Goal: Information Seeking & Learning: Learn about a topic

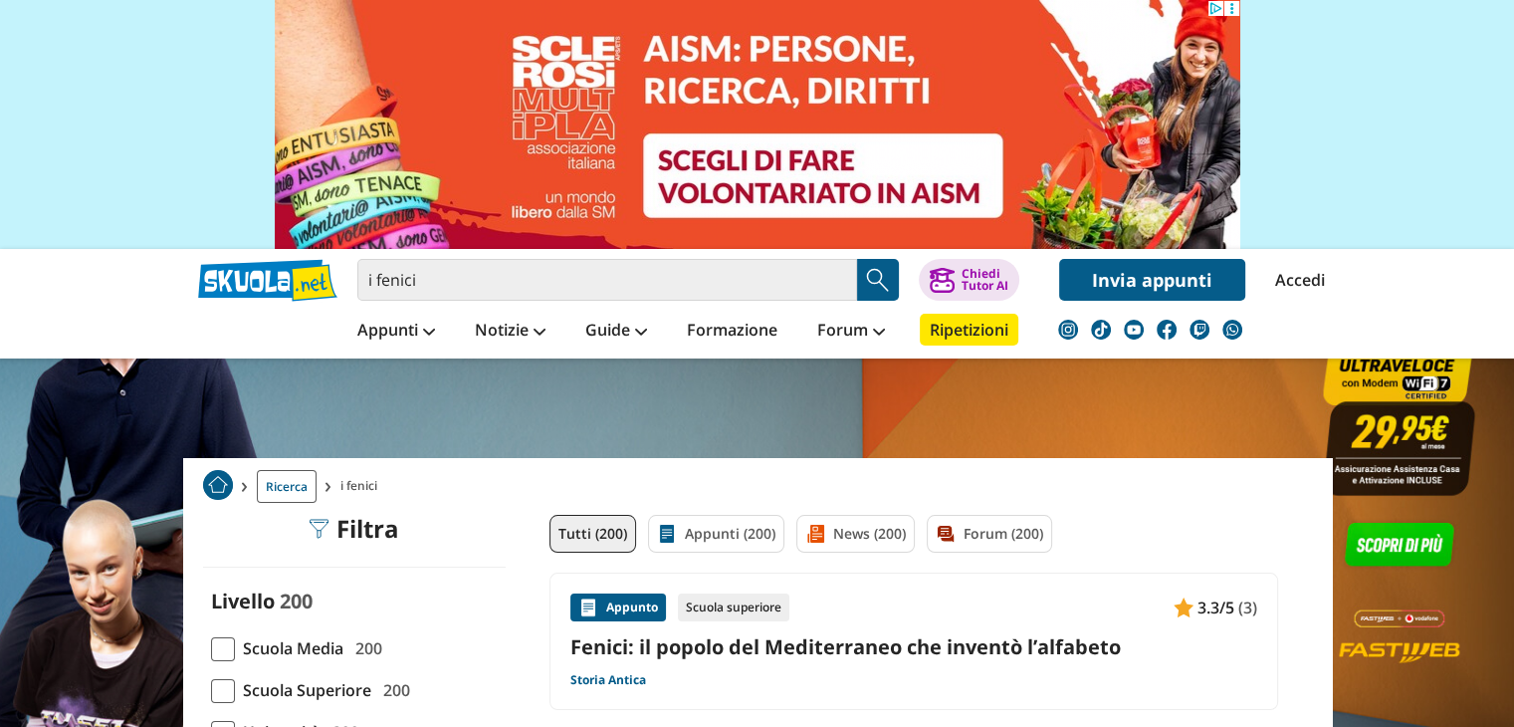
click at [912, 647] on link "Fenici: il popolo del Mediterraneo che inventò l’alfabeto" at bounding box center [913, 646] width 687 height 27
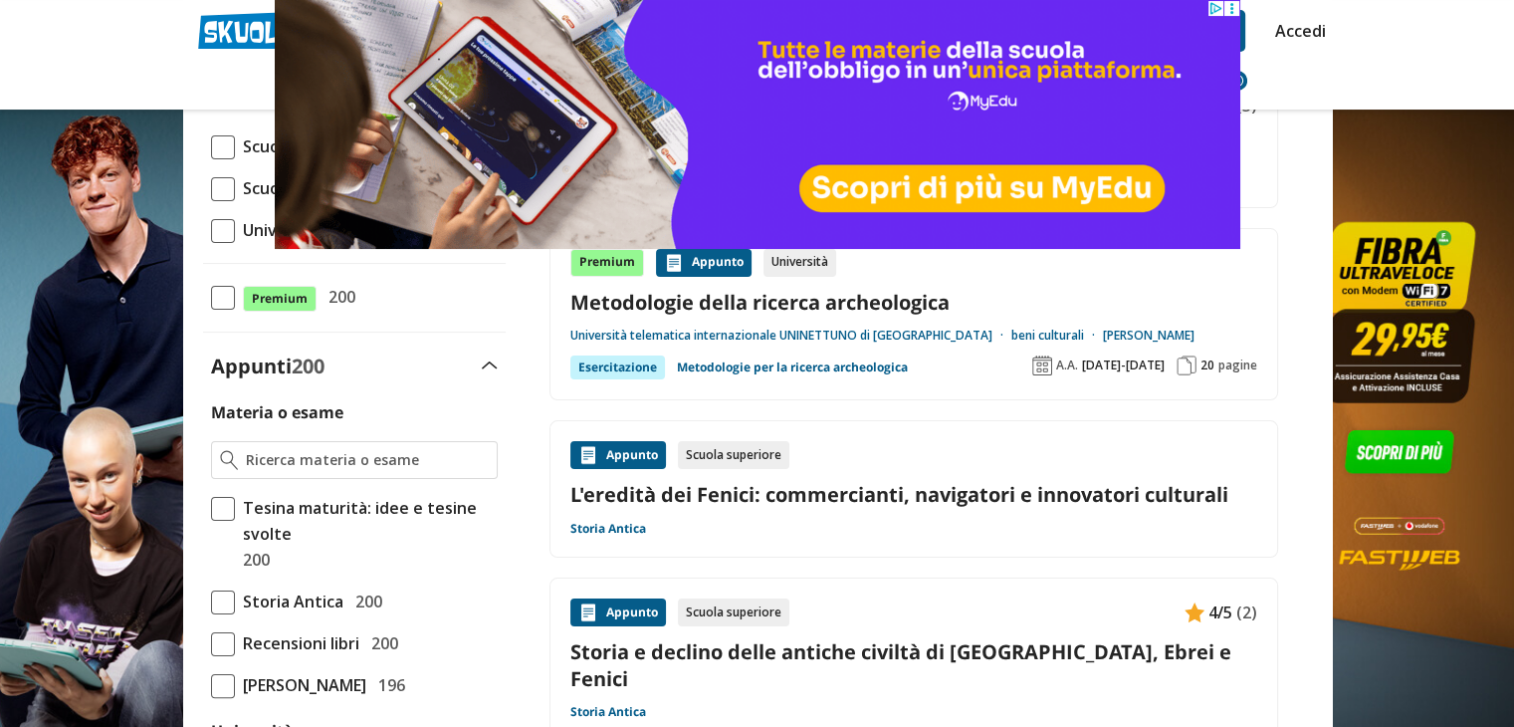
scroll to position [271, 0]
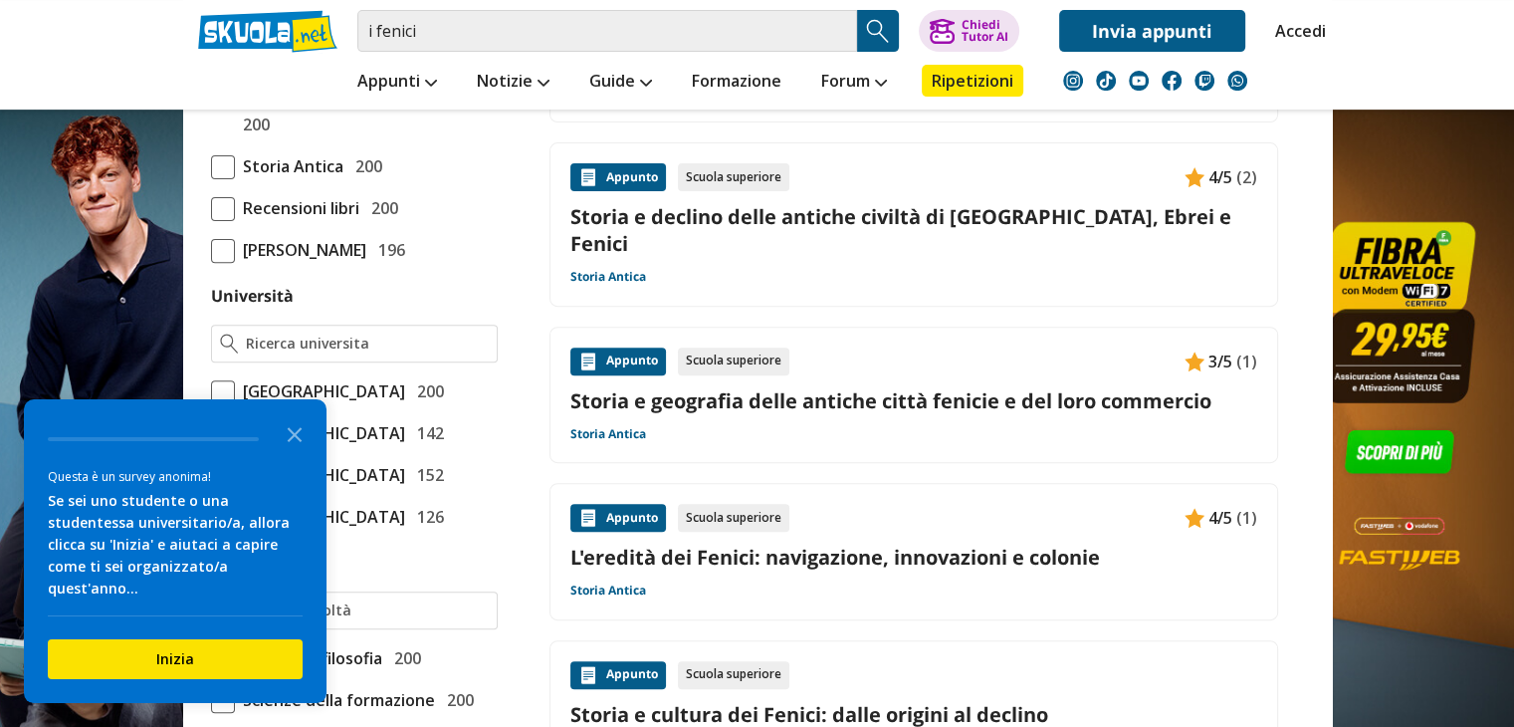
scroll to position [689, 0]
click at [848, 346] on div "Appunto Scuola superiore 3/5 (1)" at bounding box center [913, 360] width 687 height 28
